Goal: Transaction & Acquisition: Purchase product/service

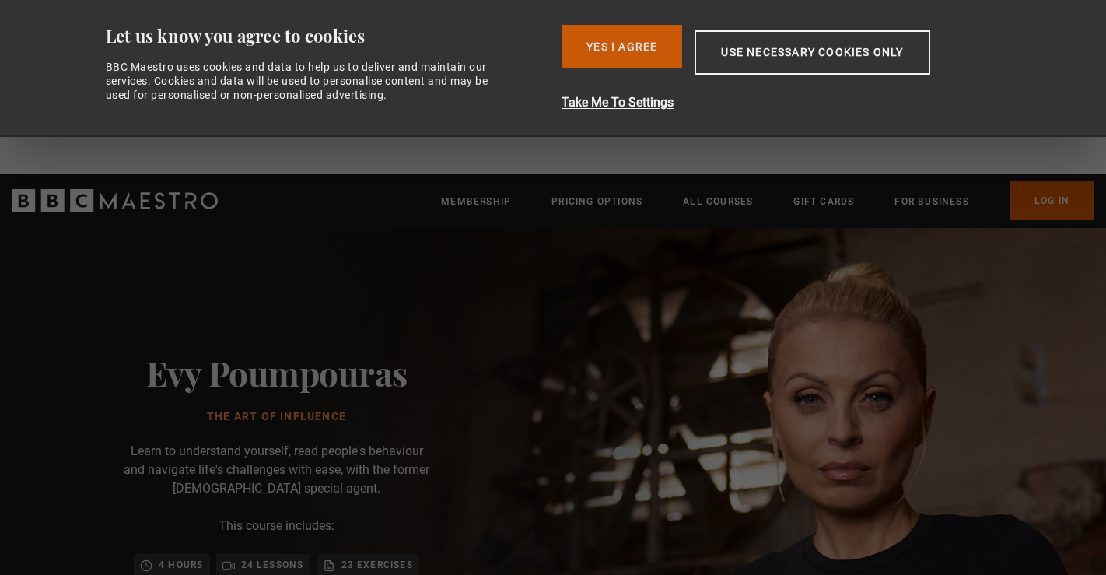
click at [649, 60] on button "Yes I Agree" at bounding box center [622, 47] width 121 height 44
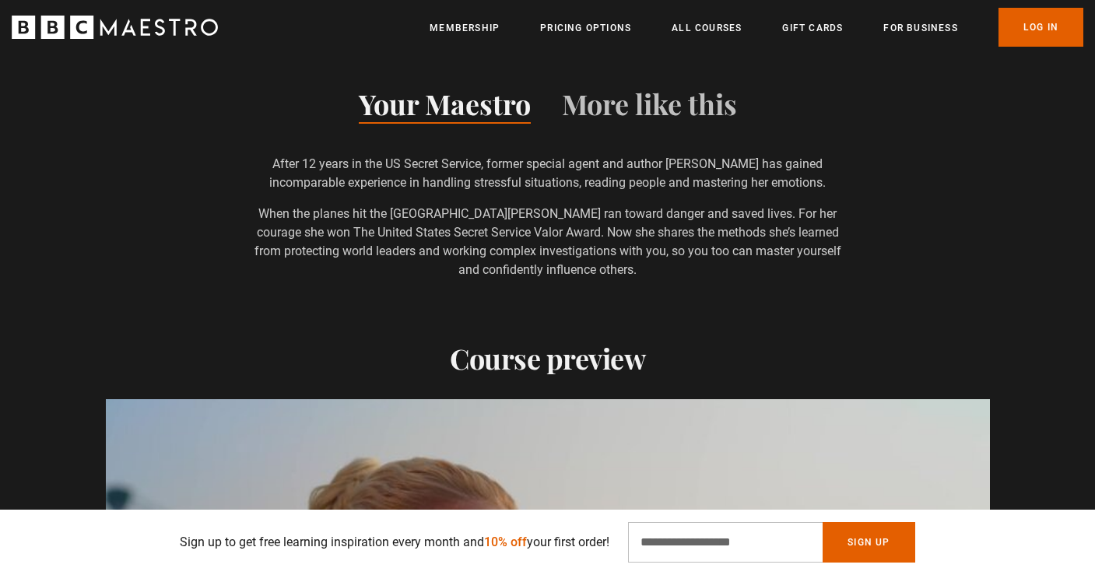
scroll to position [0, 408]
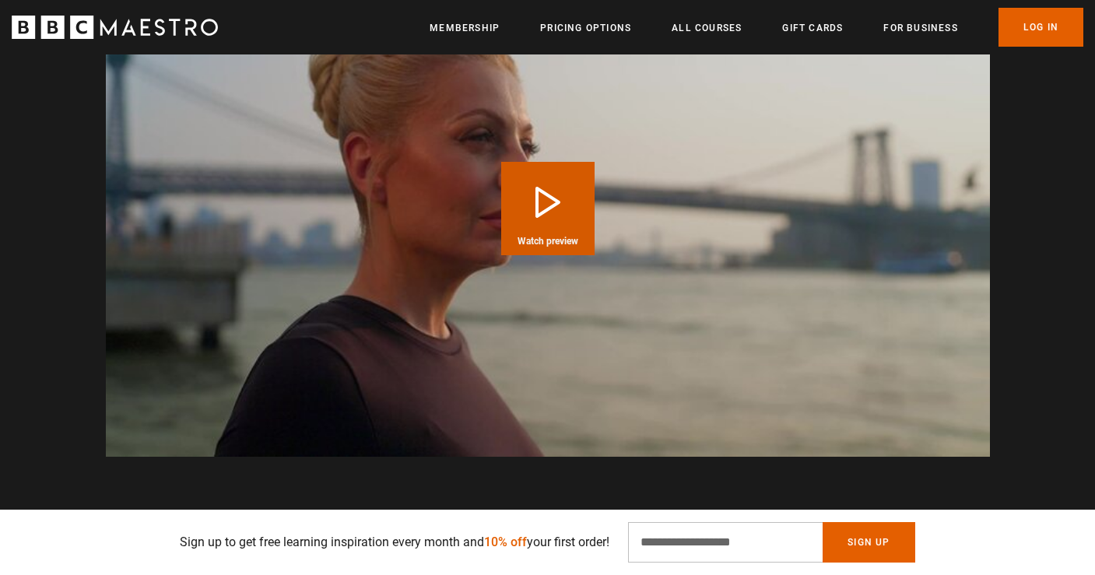
click at [566, 215] on button "Play Course overview for The Art of Influence with Evy Poumpouras Watch preview" at bounding box center [547, 208] width 93 height 93
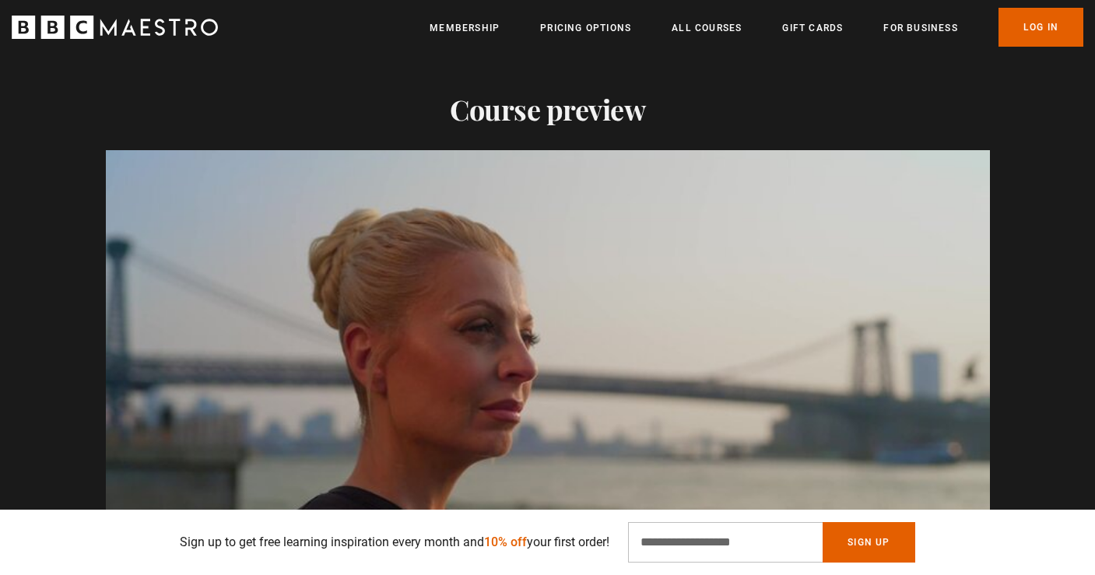
scroll to position [1491, 0]
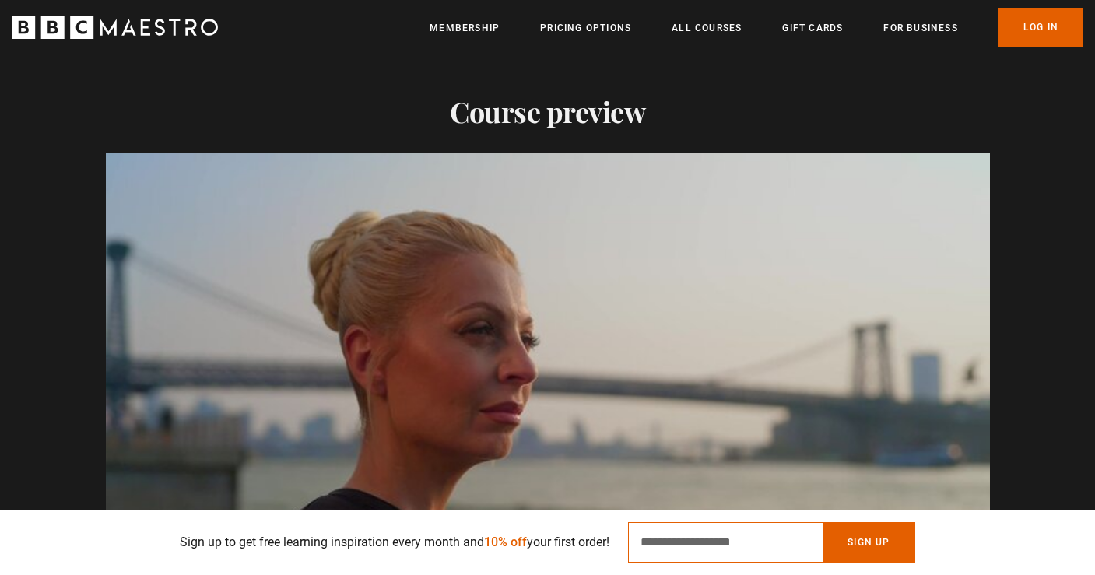
click at [741, 543] on input "Email Address" at bounding box center [725, 542] width 195 height 40
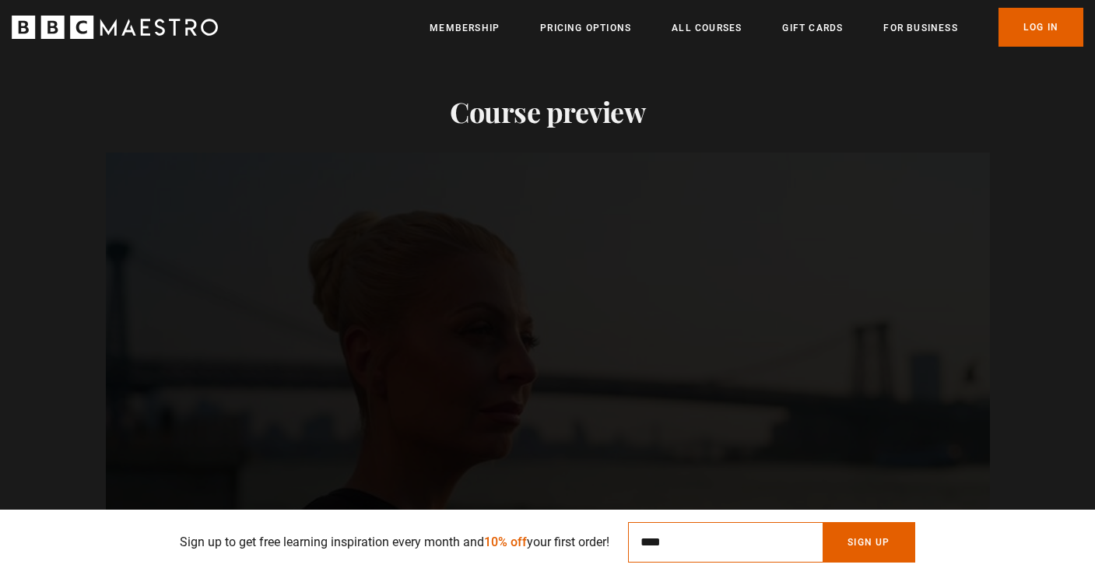
scroll to position [0, 2242]
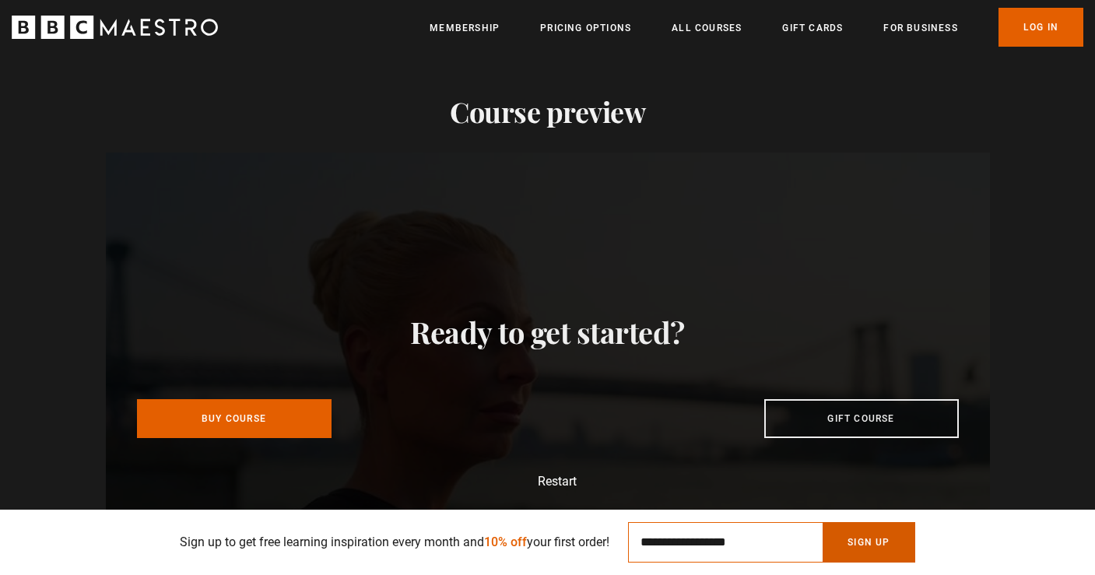
type input "**********"
click at [884, 545] on button "Sign Up" at bounding box center [868, 542] width 92 height 40
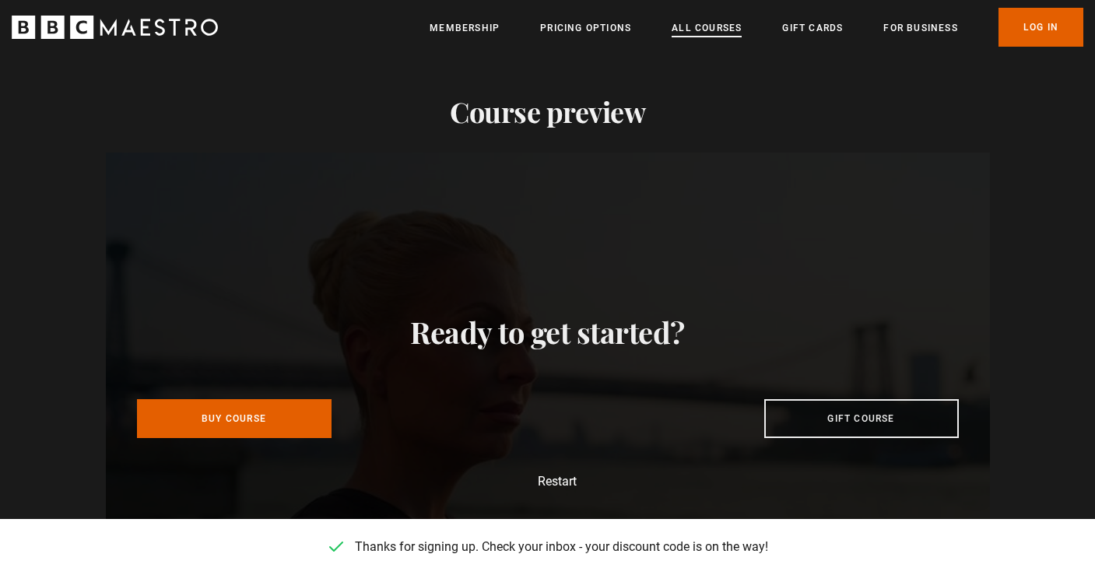
click at [708, 31] on link "All Courses" at bounding box center [706, 28] width 70 height 16
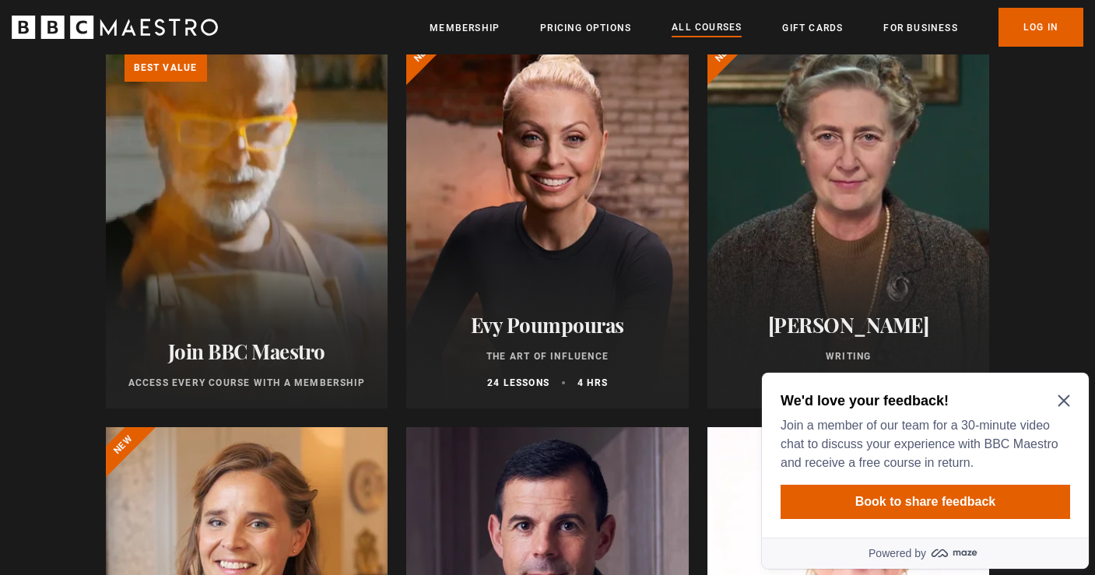
scroll to position [212, 0]
click at [594, 237] on div at bounding box center [547, 220] width 282 height 373
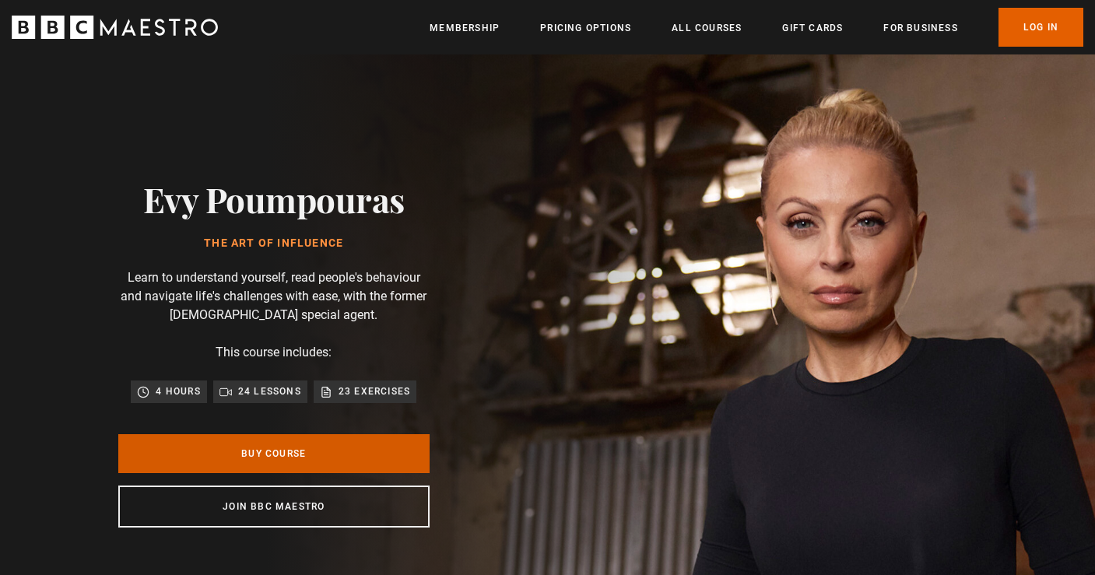
click at [275, 457] on link "Buy Course" at bounding box center [273, 453] width 311 height 39
